Goal: Find specific page/section: Find specific page/section

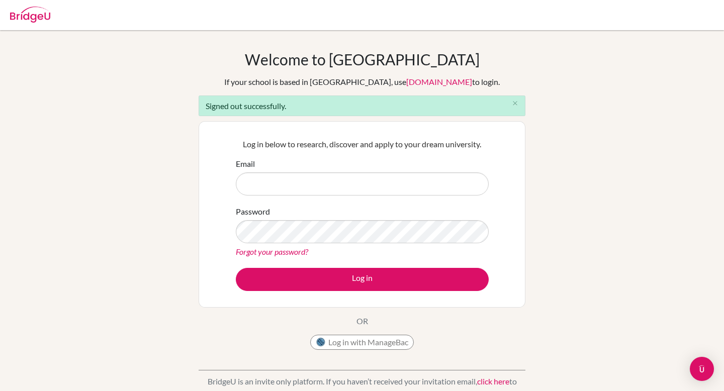
click at [329, 188] on input "Email" at bounding box center [362, 183] width 253 height 23
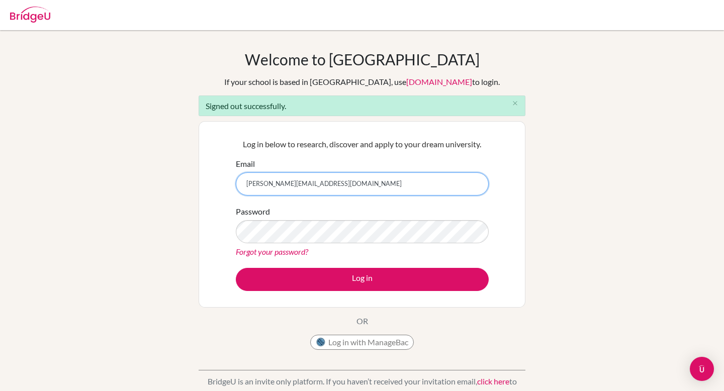
click at [313, 183] on input "[PERSON_NAME][EMAIL_ADDRESS][DOMAIN_NAME]" at bounding box center [362, 183] width 253 height 23
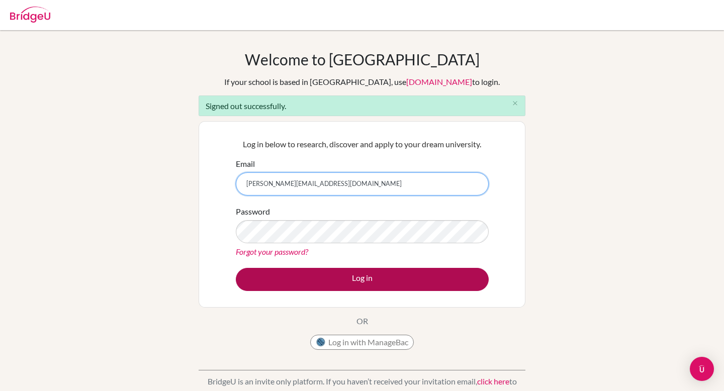
type input "[PERSON_NAME][EMAIL_ADDRESS][DOMAIN_NAME]"
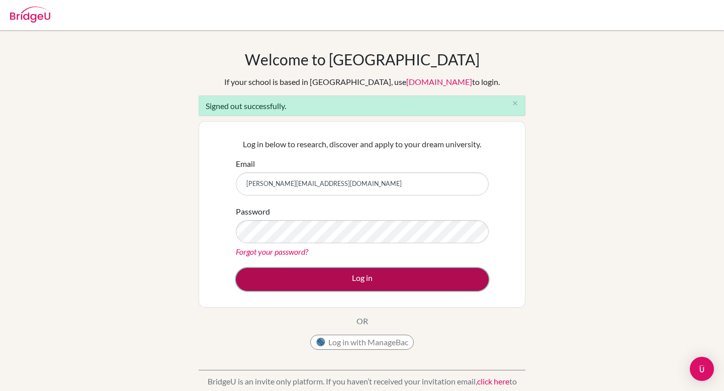
click at [387, 278] on button "Log in" at bounding box center [362, 279] width 253 height 23
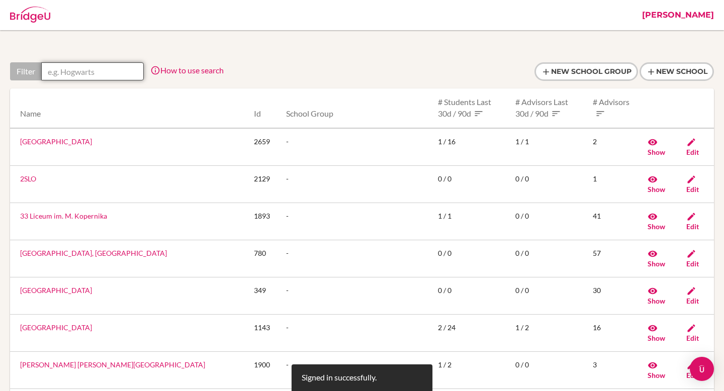
click at [77, 66] on input "text" at bounding box center [92, 71] width 103 height 18
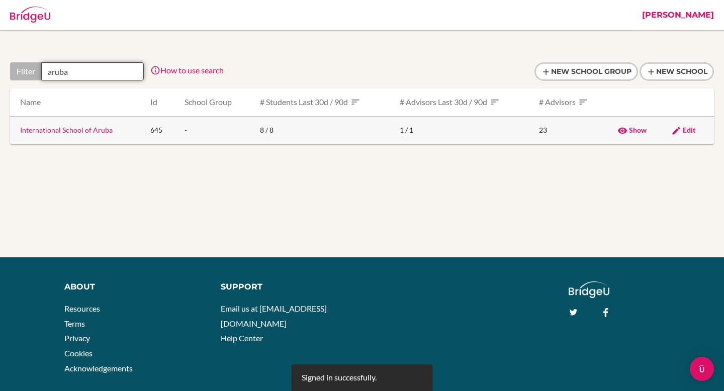
type input "aruba"
click at [53, 132] on link "International School of Aruba" at bounding box center [66, 130] width 92 height 9
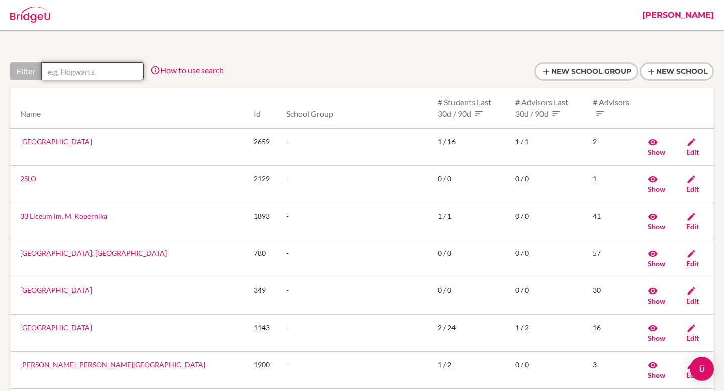
click at [110, 69] on input "text" at bounding box center [92, 71] width 103 height 18
type input "Z"
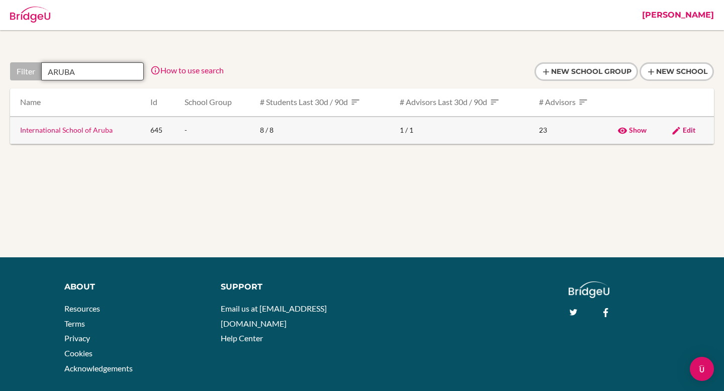
type input "ARUBA"
click at [681, 135] on icon at bounding box center [676, 131] width 10 height 10
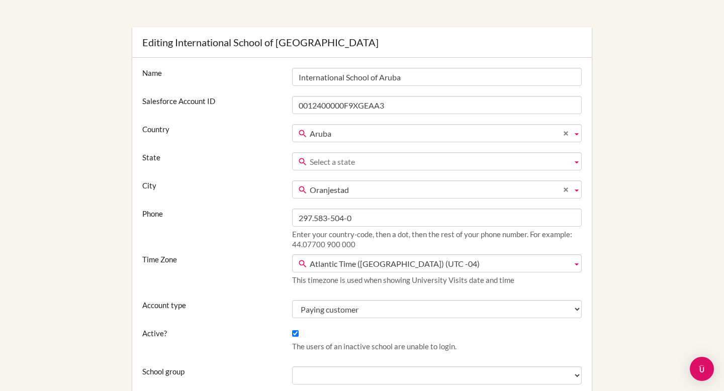
scroll to position [67, 0]
click at [464, 162] on span "Select a state" at bounding box center [439, 162] width 258 height 18
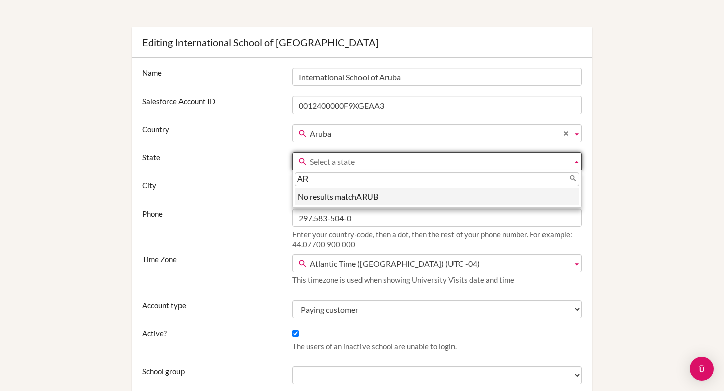
type input "A"
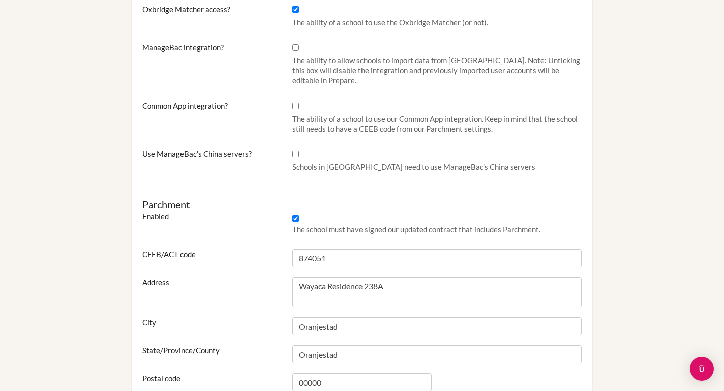
scroll to position [0, 0]
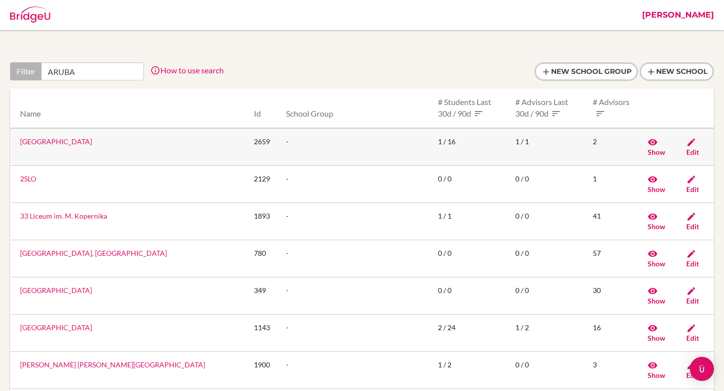
click at [78, 143] on link "10x International School" at bounding box center [56, 141] width 72 height 9
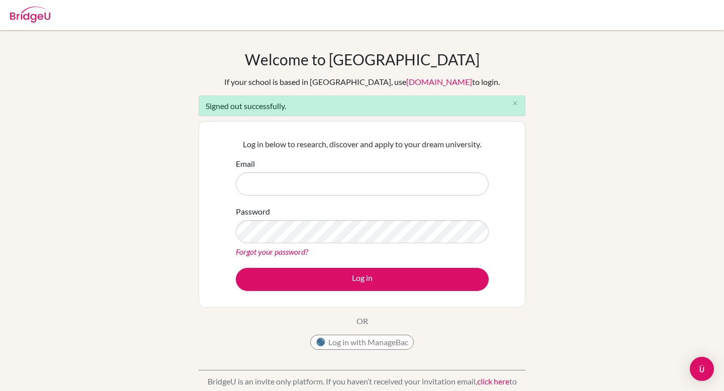
click at [278, 185] on input "Email" at bounding box center [362, 183] width 253 height 23
type input "[PERSON_NAME][EMAIL_ADDRESS][DOMAIN_NAME]"
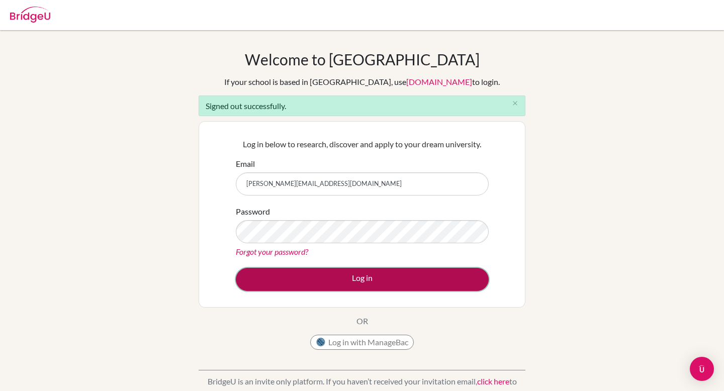
click at [349, 276] on button "Log in" at bounding box center [362, 279] width 253 height 23
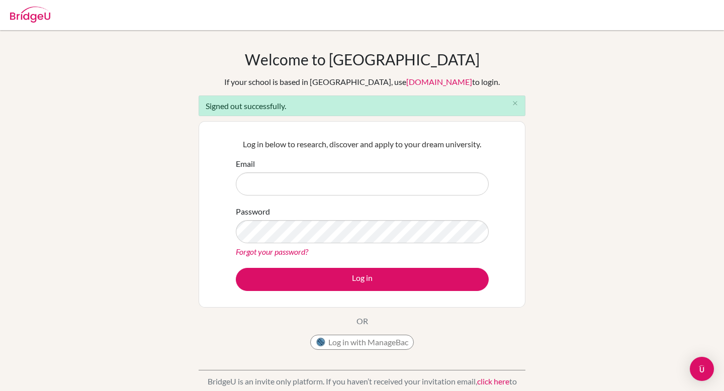
click at [440, 189] on input "Email" at bounding box center [362, 183] width 253 height 23
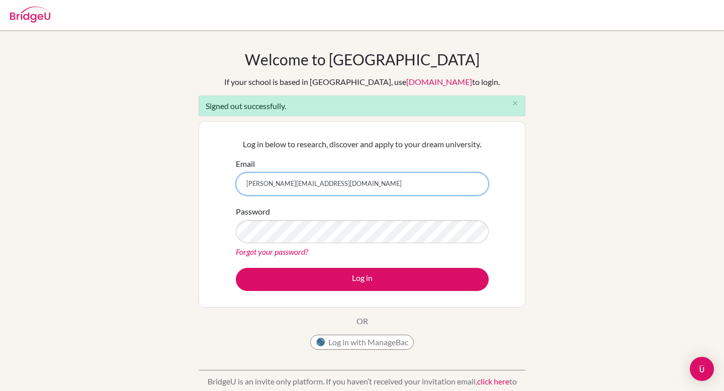
click at [310, 183] on input "[PERSON_NAME][EMAIL_ADDRESS][DOMAIN_NAME]" at bounding box center [362, 183] width 253 height 23
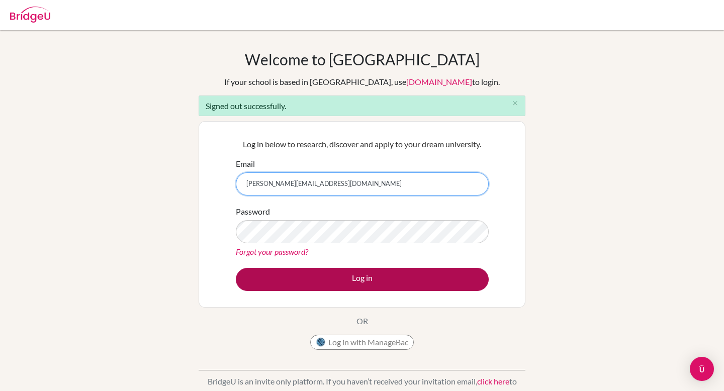
type input "[PERSON_NAME][EMAIL_ADDRESS][DOMAIN_NAME]"
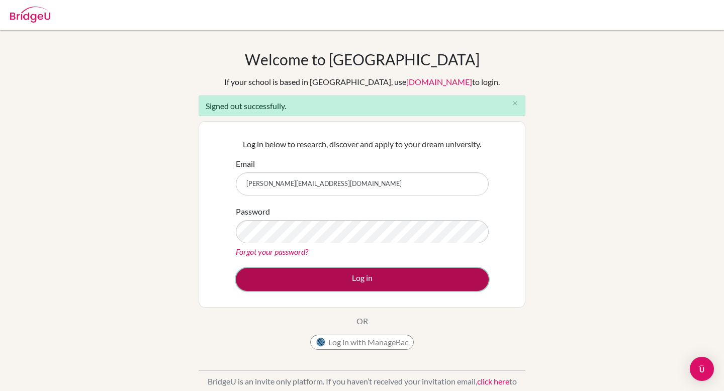
click at [345, 278] on button "Log in" at bounding box center [362, 279] width 253 height 23
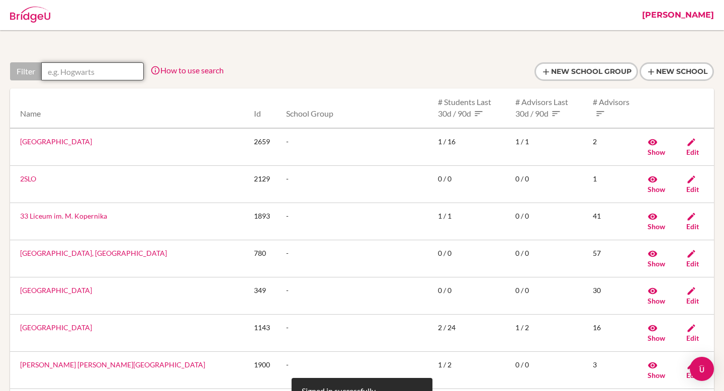
click at [103, 69] on input "text" at bounding box center [92, 71] width 103 height 18
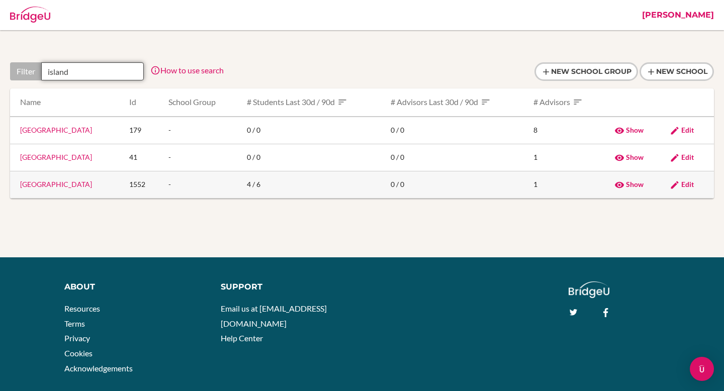
type input "island"
click at [50, 186] on link "[GEOGRAPHIC_DATA]" at bounding box center [56, 184] width 72 height 9
